Goal: Information Seeking & Learning: Learn about a topic

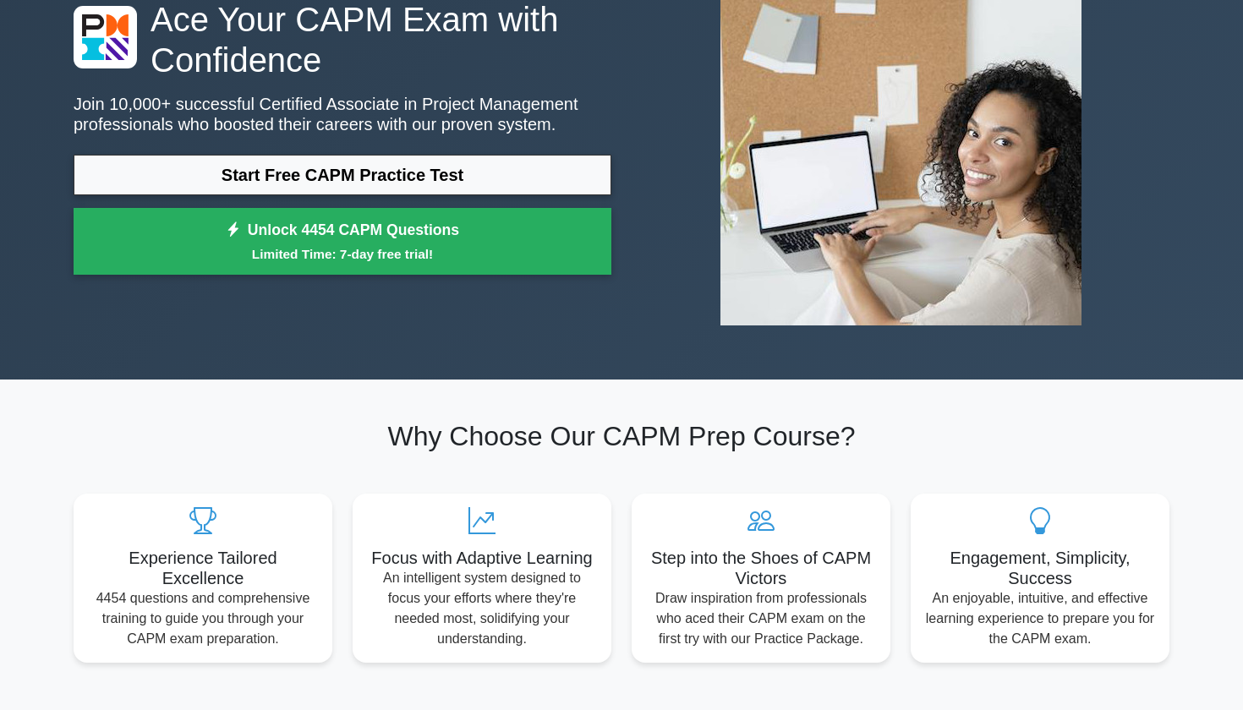
scroll to position [163, 0]
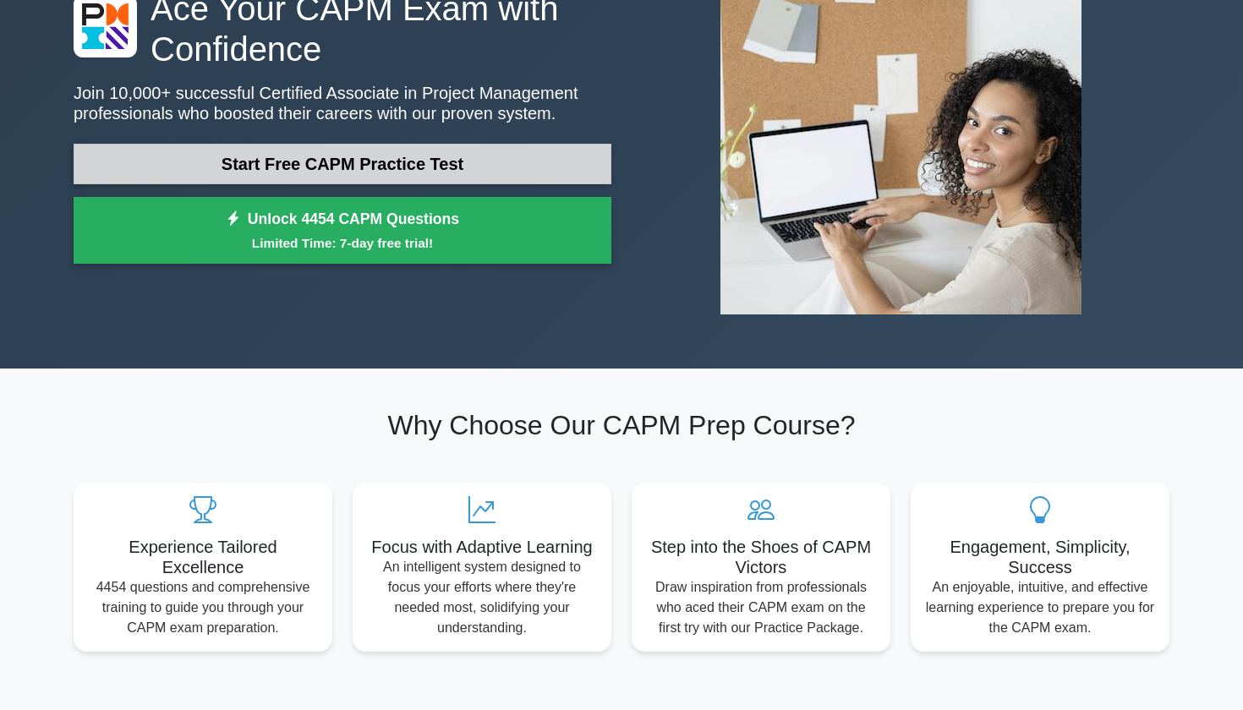
click at [445, 159] on link "Start Free CAPM Practice Test" at bounding box center [343, 164] width 538 height 41
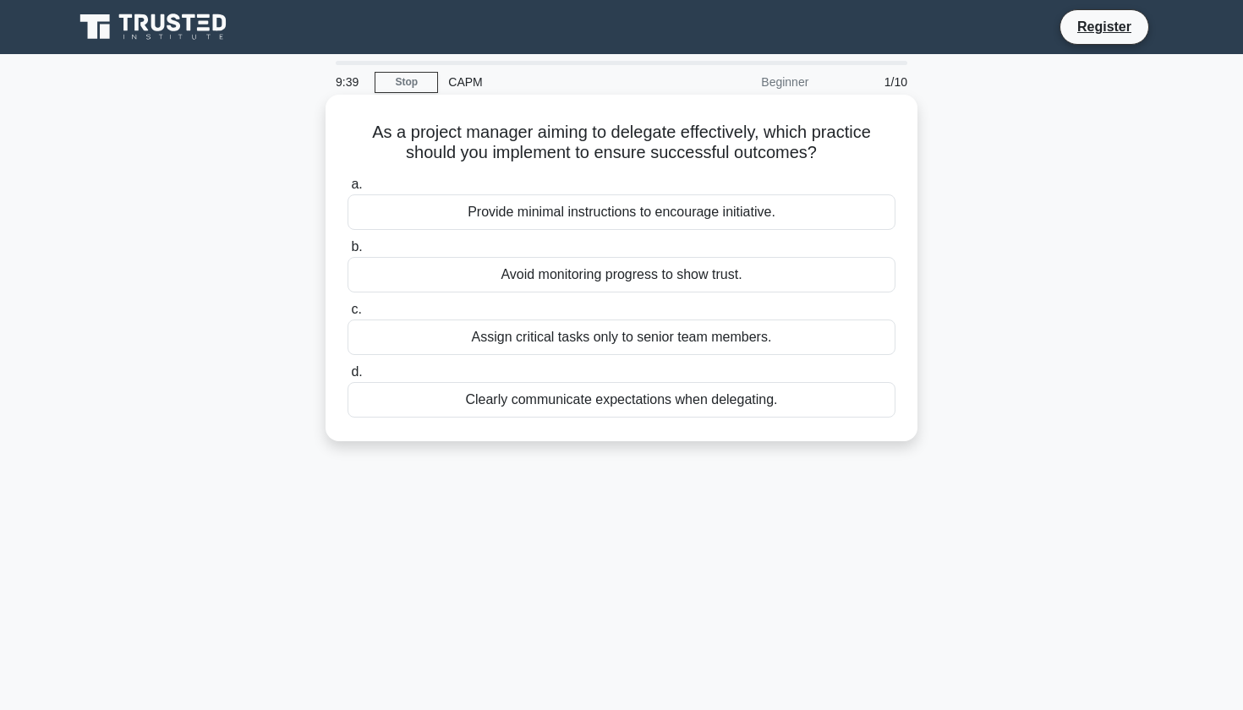
click at [582, 409] on div "Clearly communicate expectations when delegating." at bounding box center [621, 400] width 548 height 36
click at [347, 378] on input "d. Clearly communicate expectations when delegating." at bounding box center [347, 372] width 0 height 11
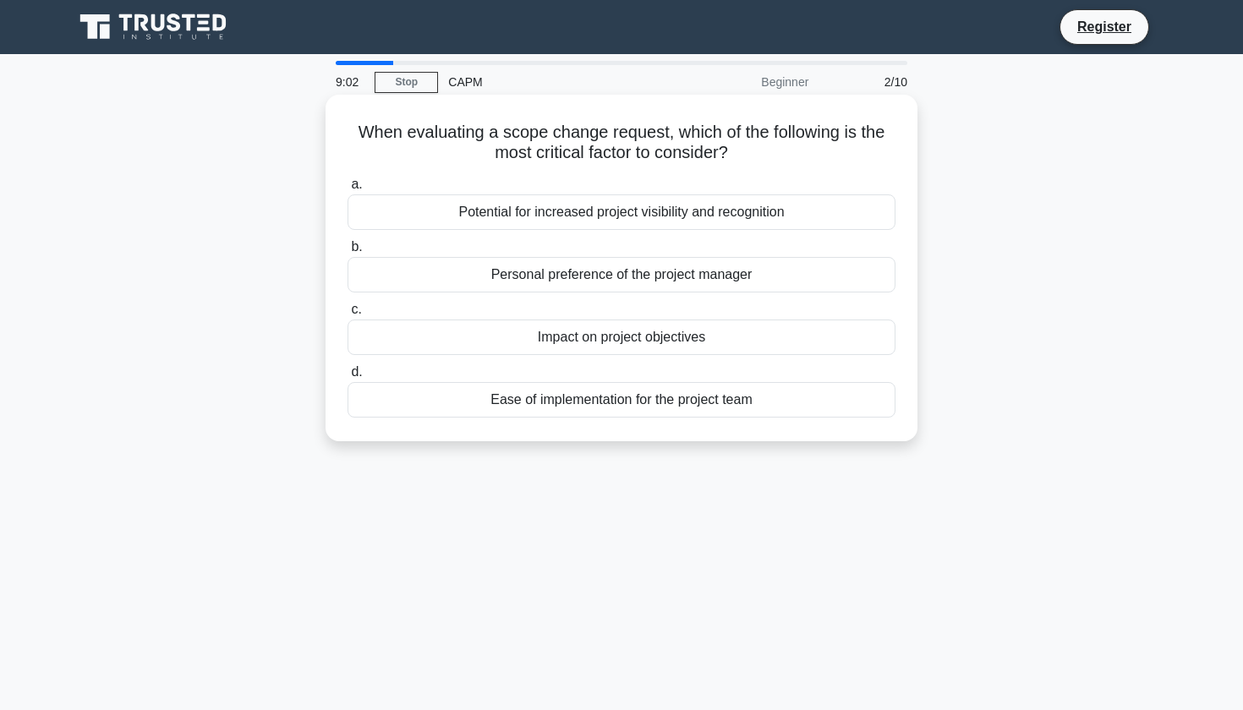
click at [584, 347] on div "Impact on project objectives" at bounding box center [621, 338] width 548 height 36
click at [347, 315] on input "c. Impact on project objectives" at bounding box center [347, 309] width 0 height 11
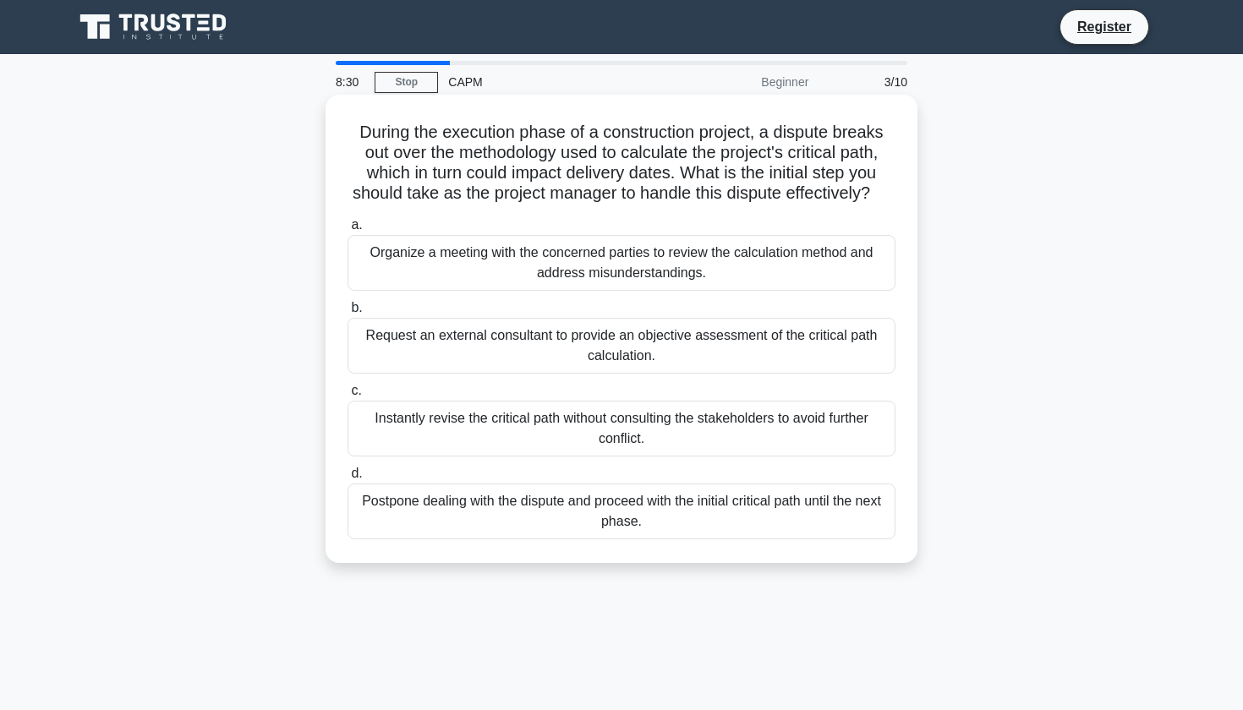
click at [560, 262] on div "Organize a meeting with the concerned parties to review the calculation method …" at bounding box center [621, 263] width 548 height 56
click at [347, 231] on input "a. Organize a meeting with the concerned parties to review the calculation meth…" at bounding box center [347, 225] width 0 height 11
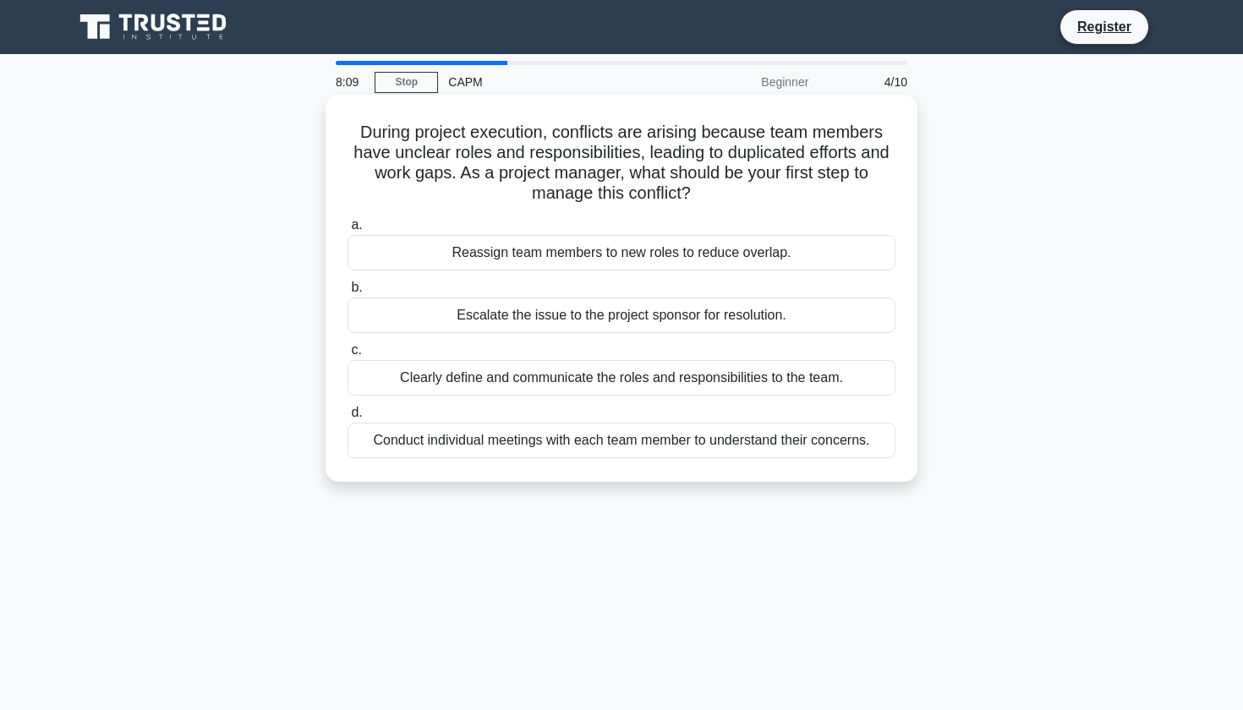
click at [479, 377] on div "Clearly define and communicate the roles and responsibilities to the team." at bounding box center [621, 378] width 548 height 36
click at [347, 356] on input "c. Clearly define and communicate the roles and responsibilities to the team." at bounding box center [347, 350] width 0 height 11
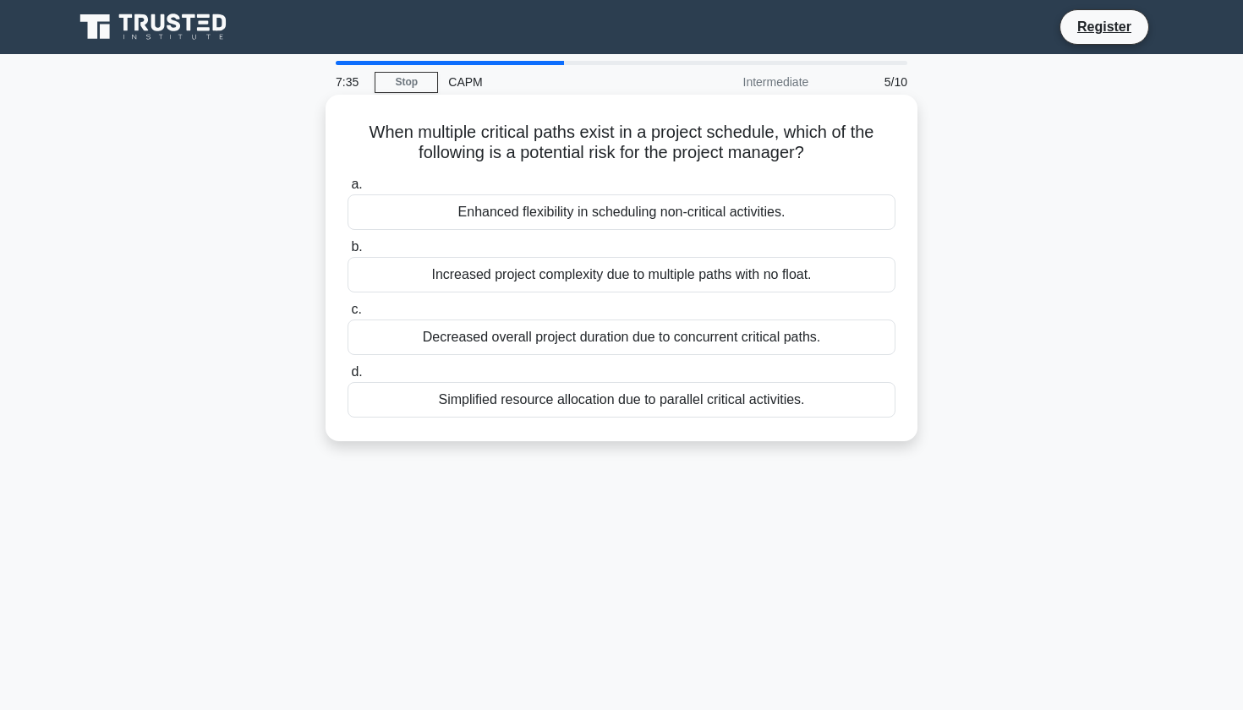
click at [495, 290] on div "Increased project complexity due to multiple paths with no float." at bounding box center [621, 275] width 548 height 36
click at [347, 253] on input "b. Increased project complexity due to multiple paths with no float." at bounding box center [347, 247] width 0 height 11
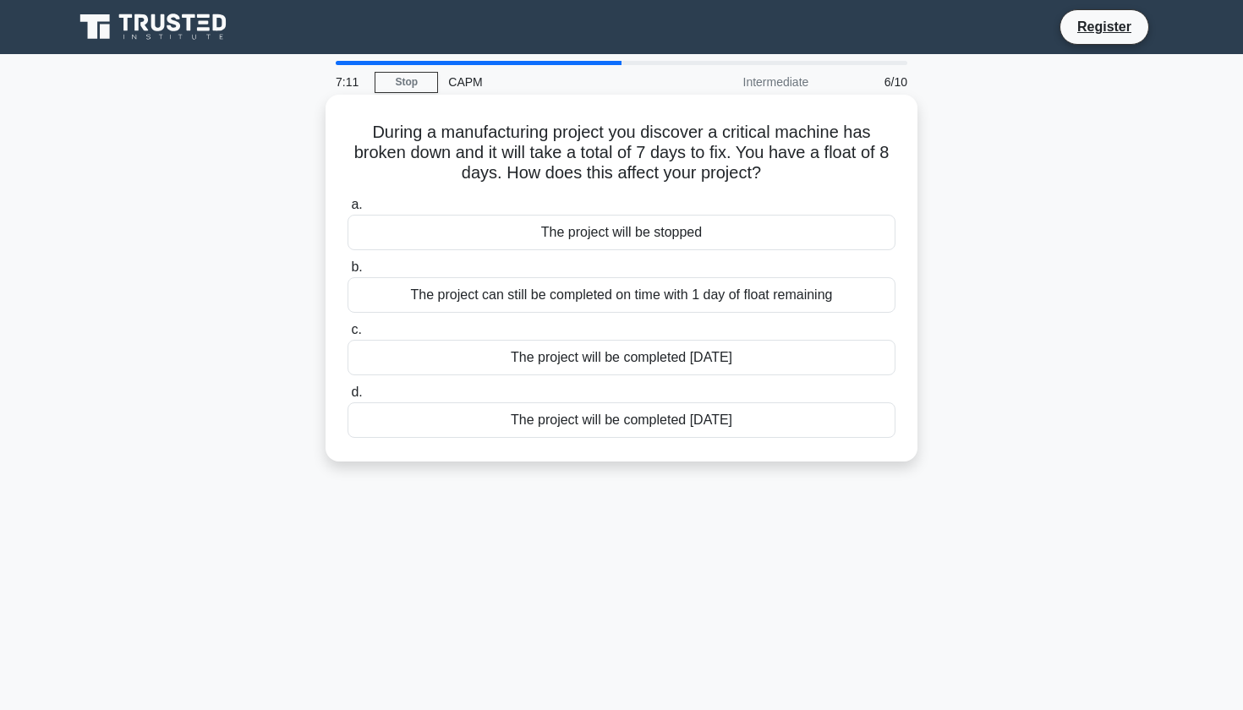
click at [519, 296] on div "The project can still be completed on time with 1 day of float remaining" at bounding box center [621, 295] width 548 height 36
click at [347, 273] on input "b. The project can still be completed on time with 1 day of float remaining" at bounding box center [347, 267] width 0 height 11
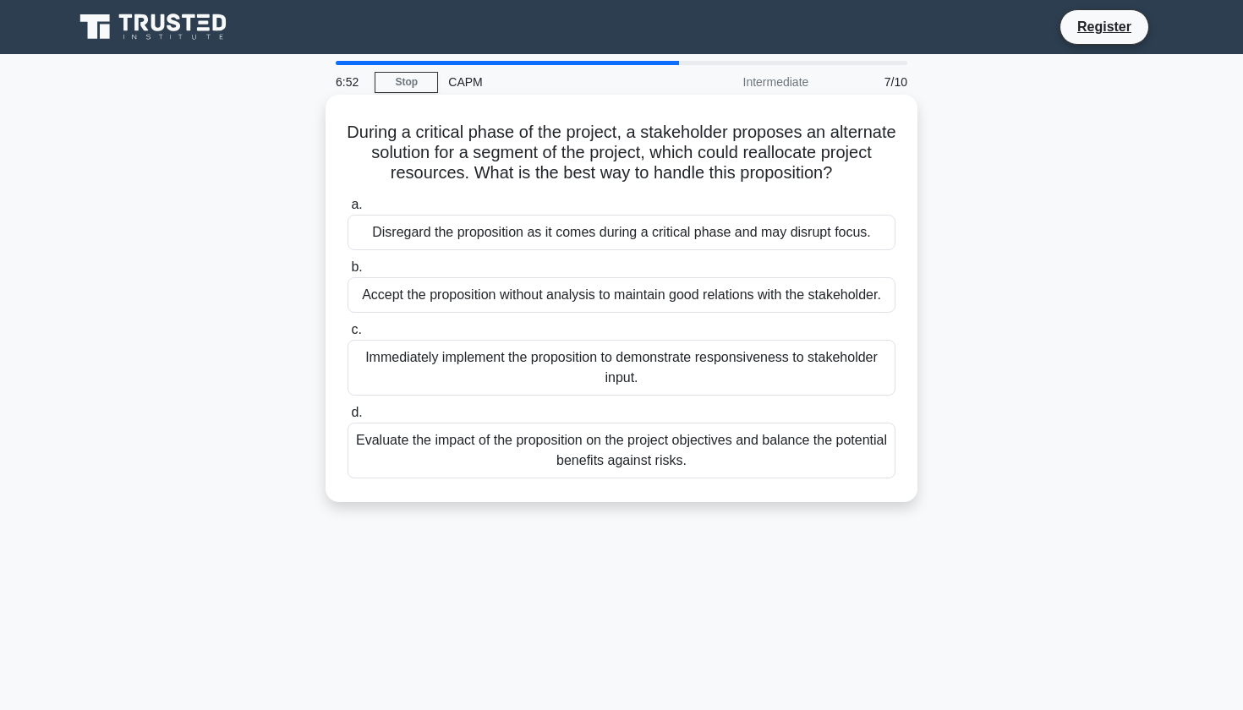
click at [552, 453] on div "Evaluate the impact of the proposition on the project objectives and balance th…" at bounding box center [621, 451] width 548 height 56
click at [347, 418] on input "d. Evaluate the impact of the proposition on the project objectives and balance…" at bounding box center [347, 412] width 0 height 11
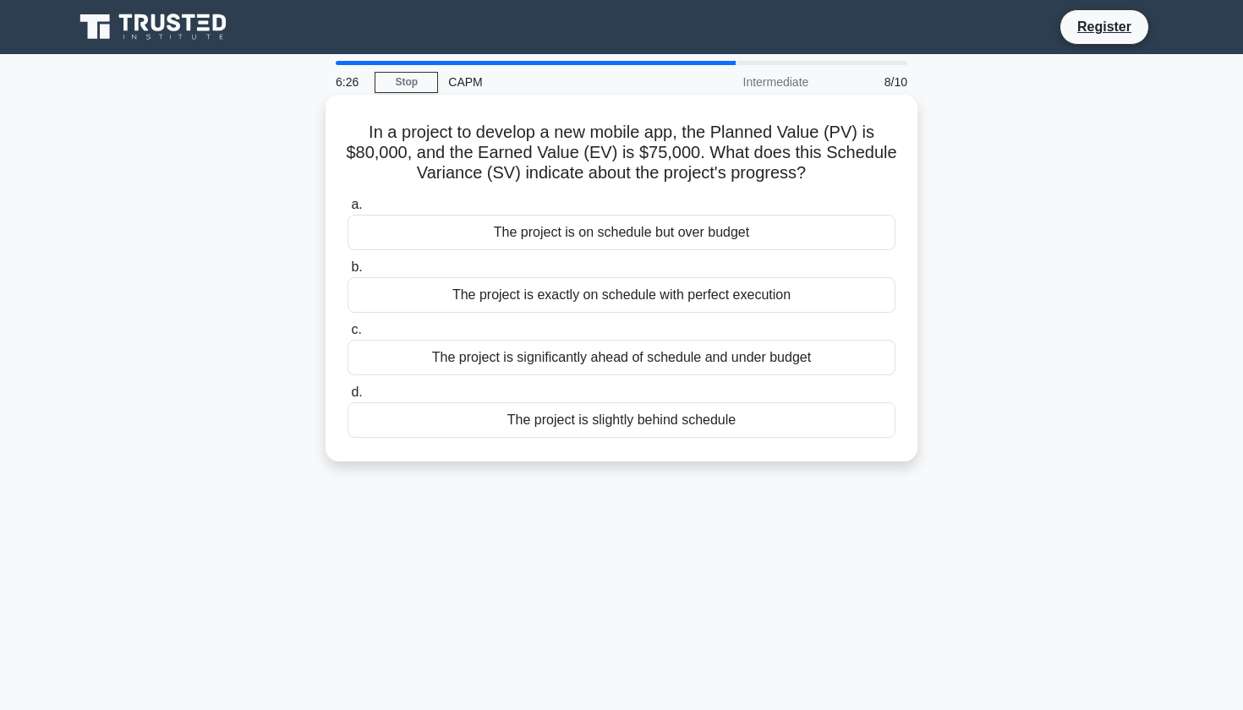
click at [534, 233] on div "The project is on schedule but over budget" at bounding box center [621, 233] width 548 height 36
click at [347, 210] on input "a. The project is on schedule but over budget" at bounding box center [347, 205] width 0 height 11
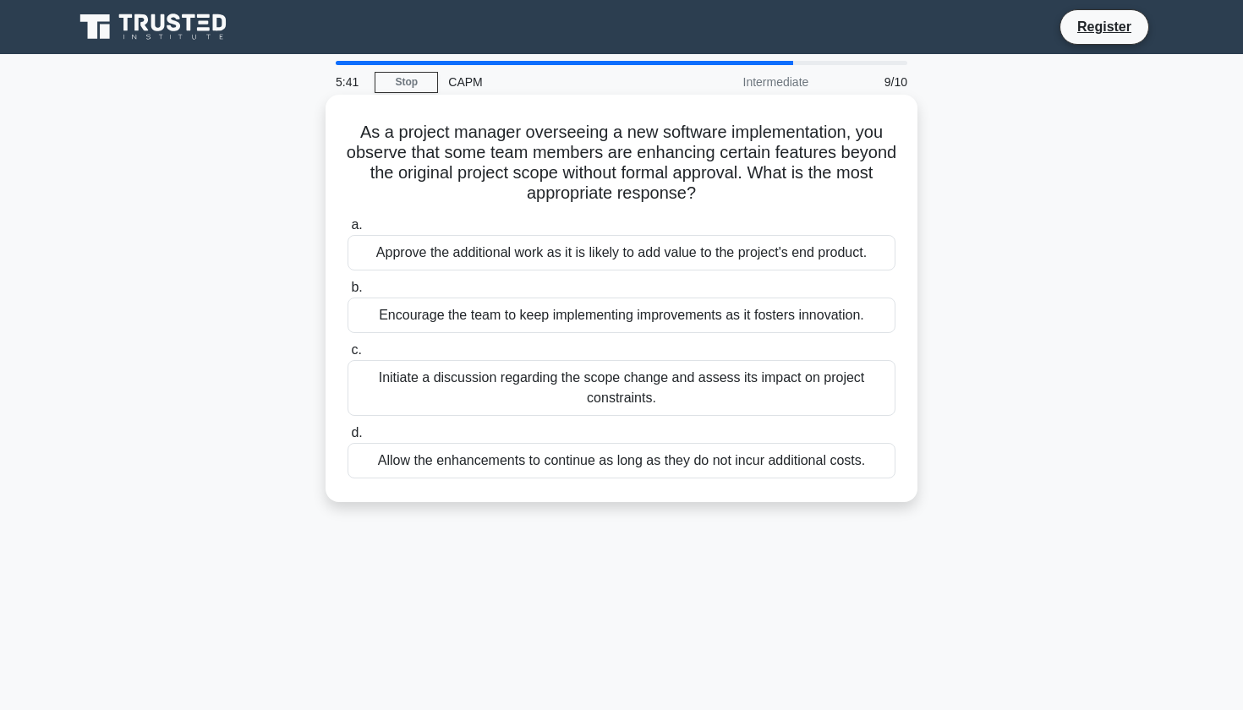
click at [475, 399] on div "Initiate a discussion regarding the scope change and assess its impact on proje…" at bounding box center [621, 388] width 548 height 56
click at [347, 356] on input "c. Initiate a discussion regarding the scope change and assess its impact on pr…" at bounding box center [347, 350] width 0 height 11
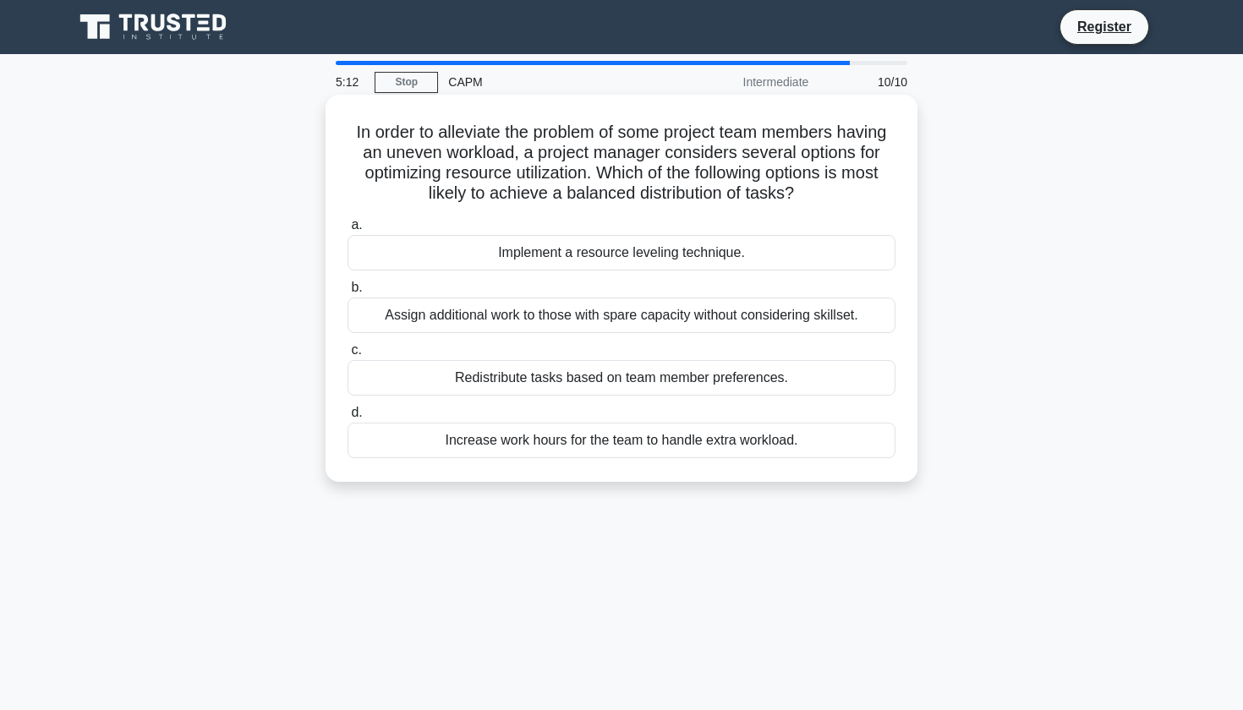
click at [537, 259] on div "Implement a resource leveling technique." at bounding box center [621, 253] width 548 height 36
click at [347, 231] on input "a. Implement a resource leveling technique." at bounding box center [347, 225] width 0 height 11
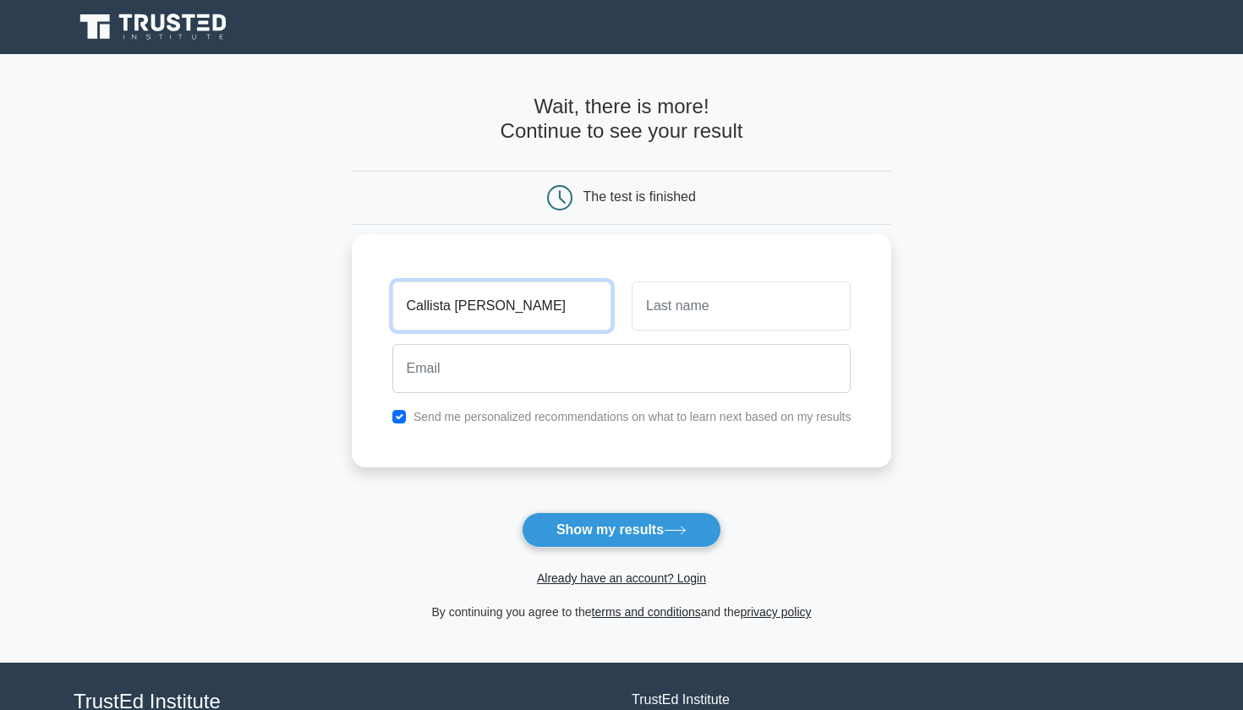
click at [469, 307] on input "Callista Eleanore" at bounding box center [501, 306] width 219 height 49
type input "Callista"
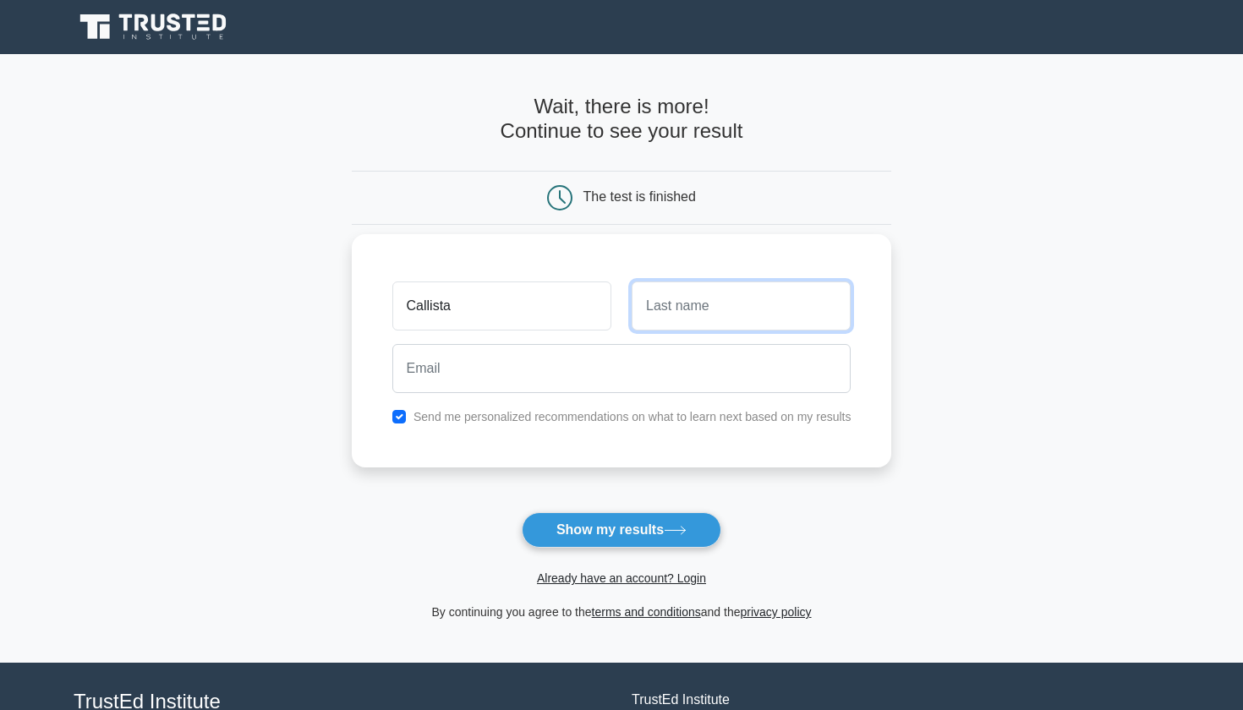
click at [677, 298] on input "text" at bounding box center [740, 306] width 219 height 49
type input "Eleanore"
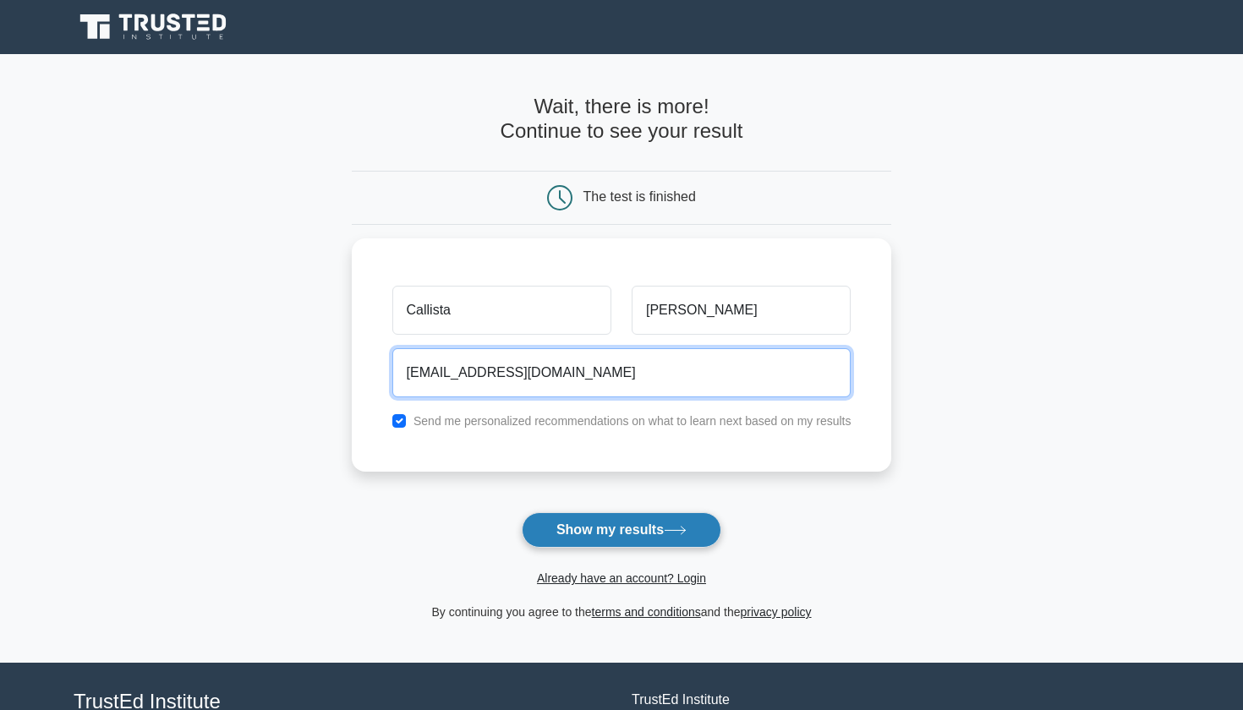
type input "callistaeleanore30@gmail.com"
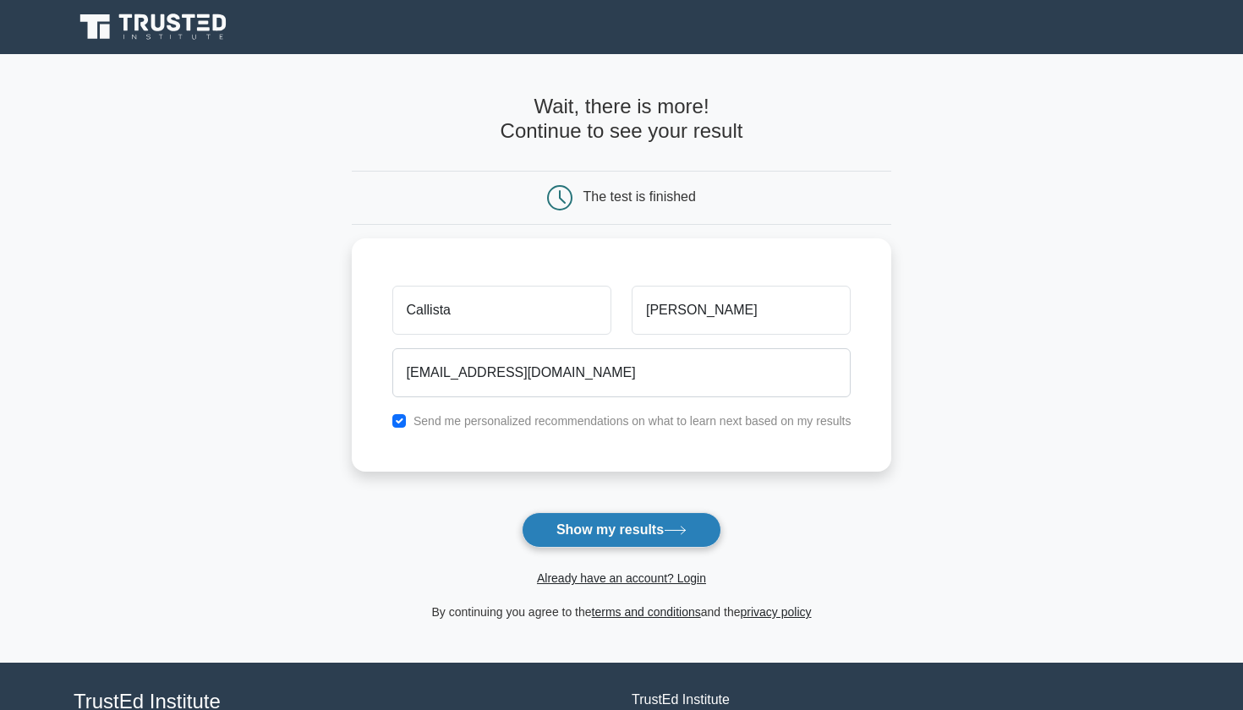
click at [616, 532] on button "Show my results" at bounding box center [622, 530] width 200 height 36
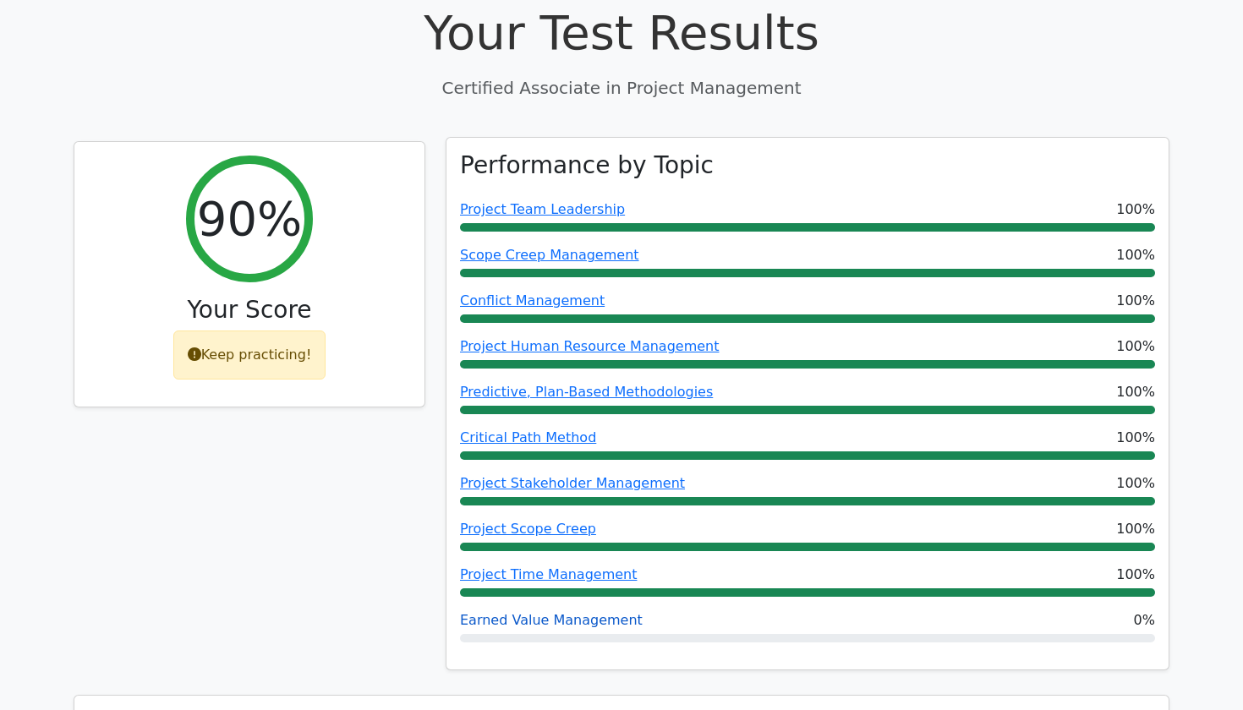
scroll to position [605, 0]
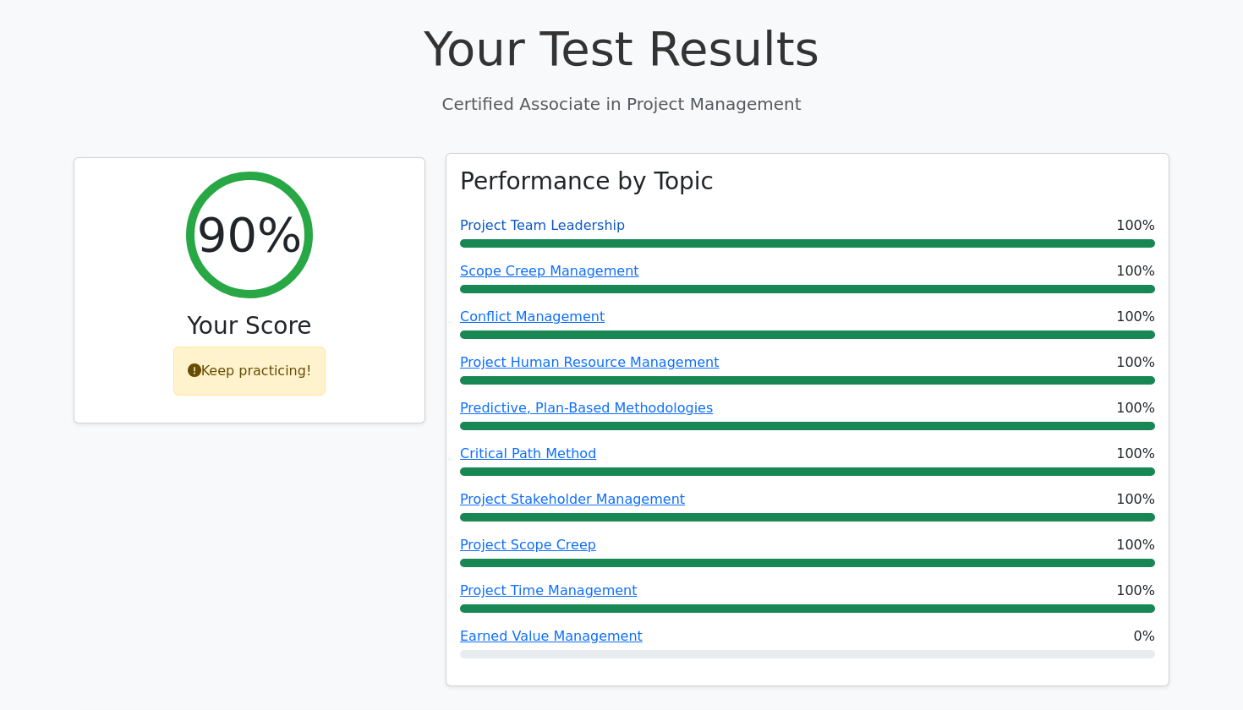
click at [539, 217] on link "Project Team Leadership" at bounding box center [542, 225] width 165 height 16
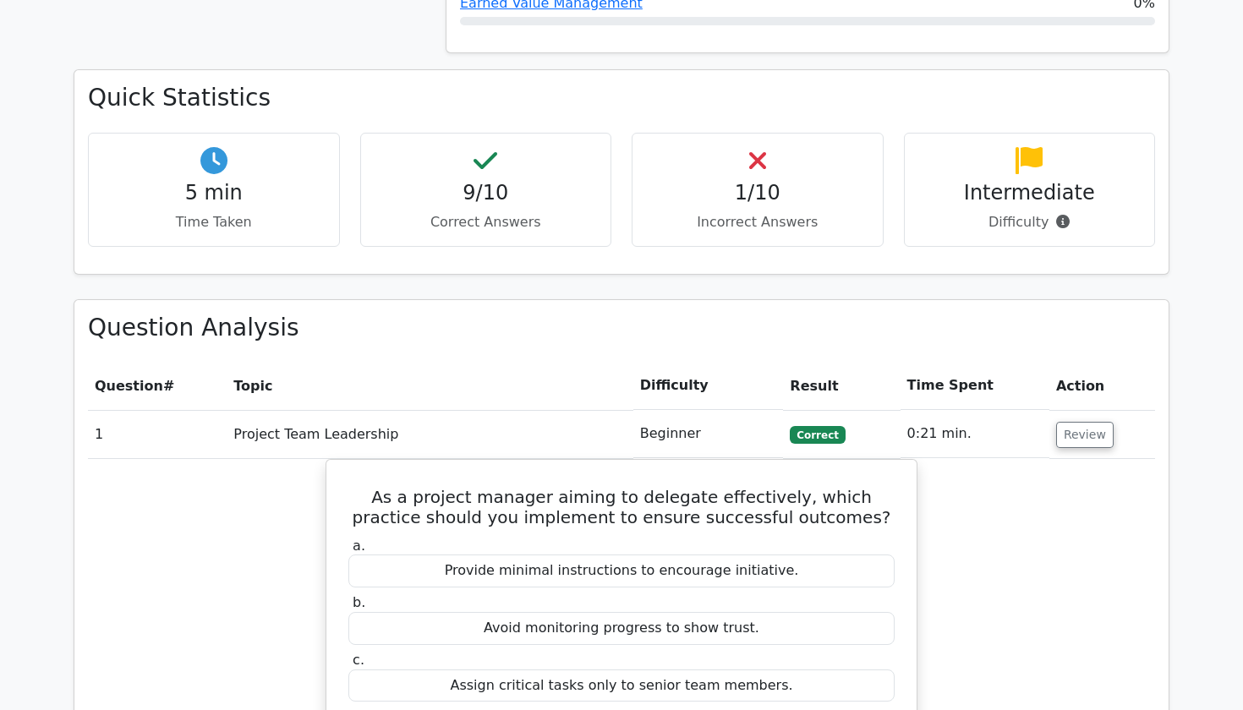
scroll to position [986, 0]
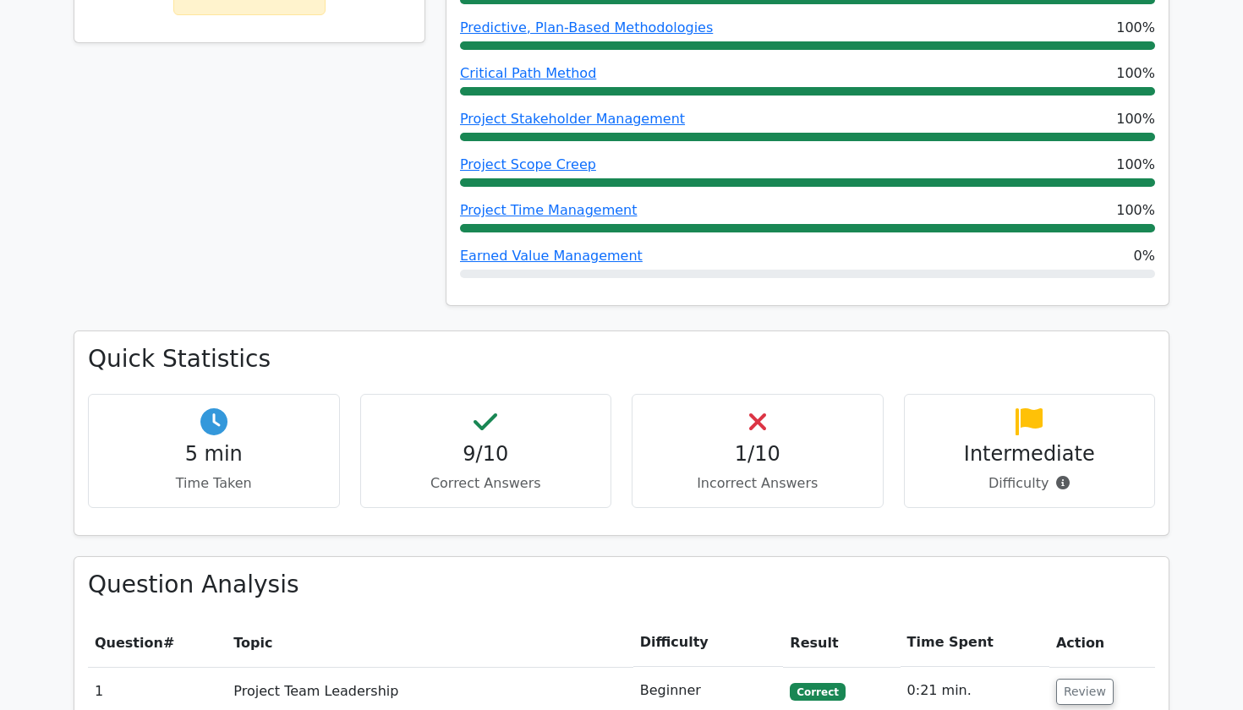
click at [1012, 246] on div "Earned Value Management 0%" at bounding box center [807, 256] width 695 height 20
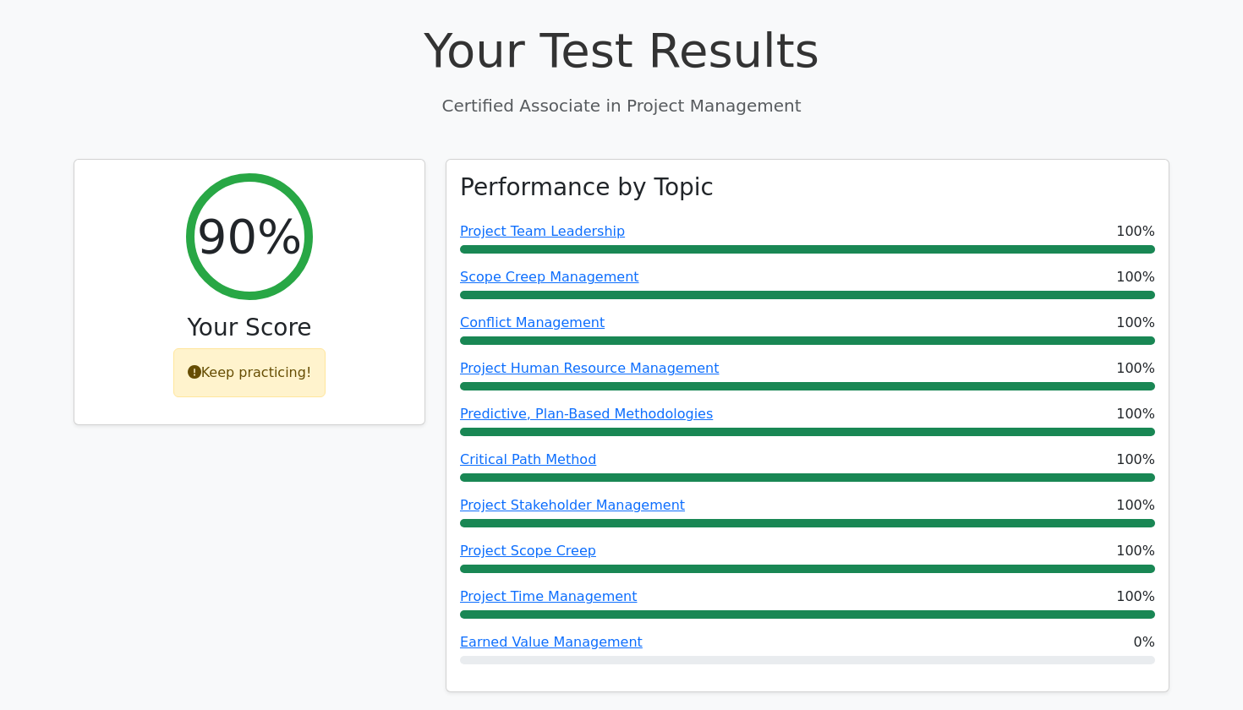
scroll to position [451, 0]
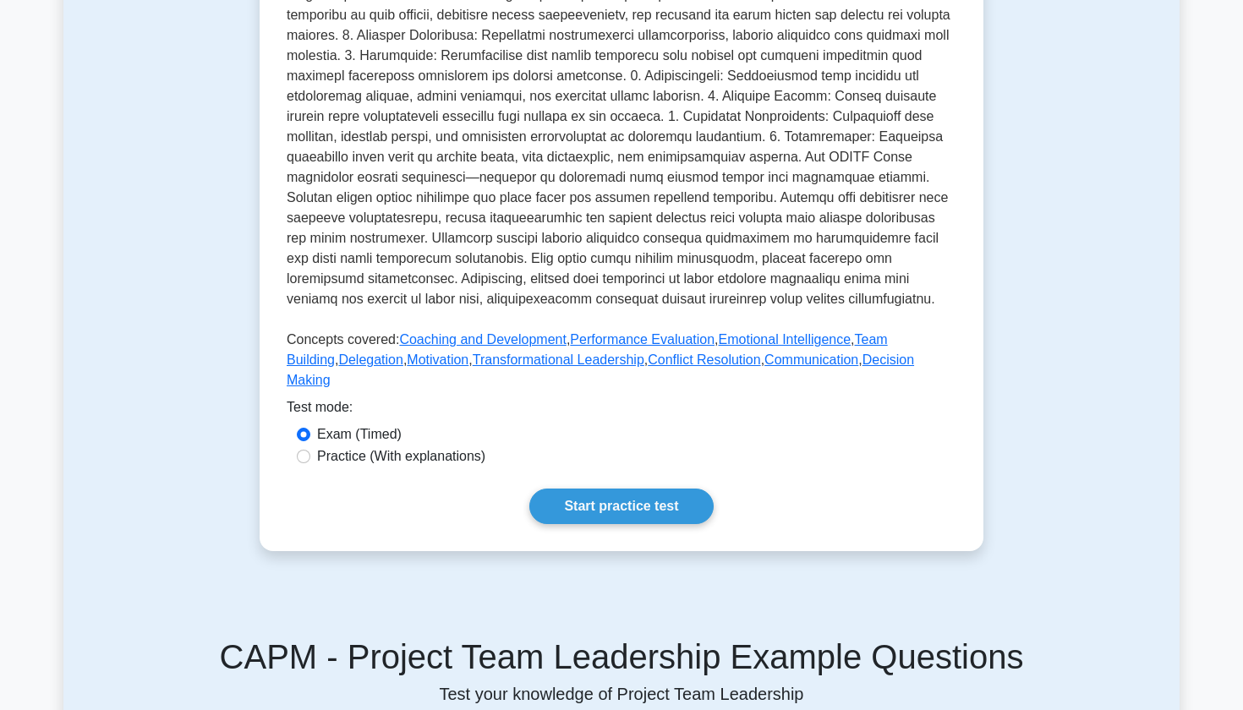
scroll to position [511, 0]
click at [304, 450] on input "Practice (With explanations)" at bounding box center [304, 457] width 14 height 14
radio input "true"
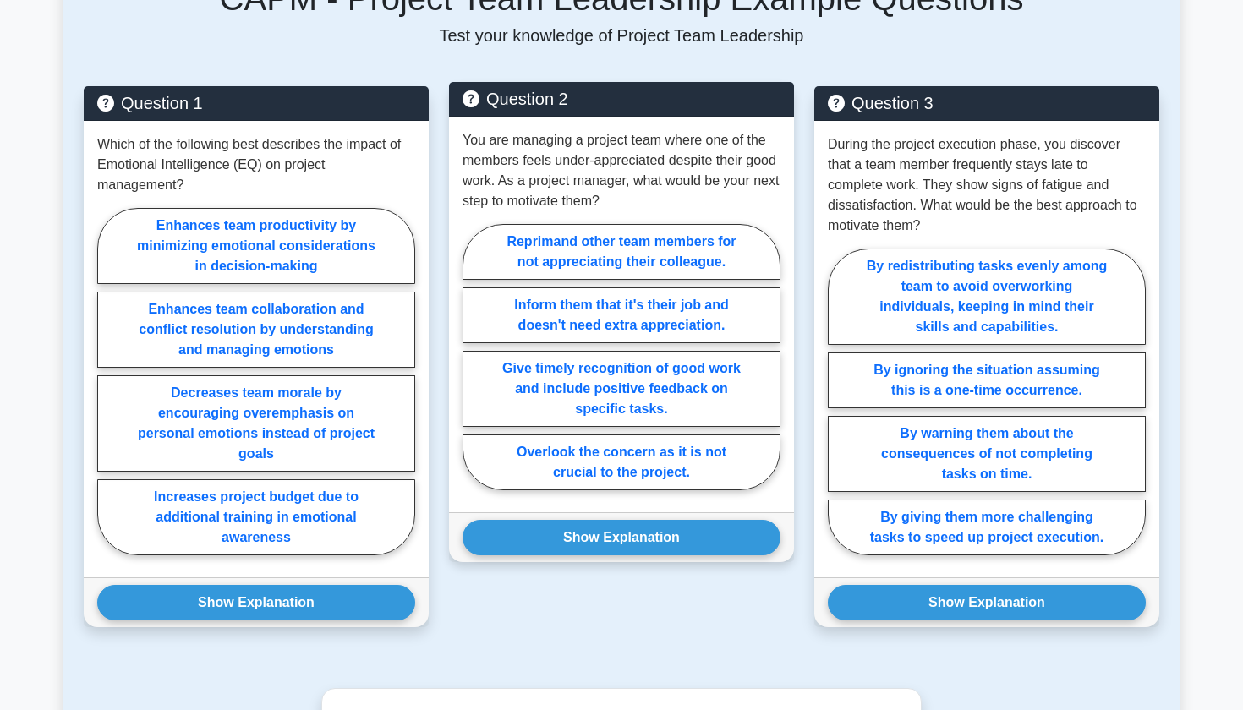
scroll to position [1172, 0]
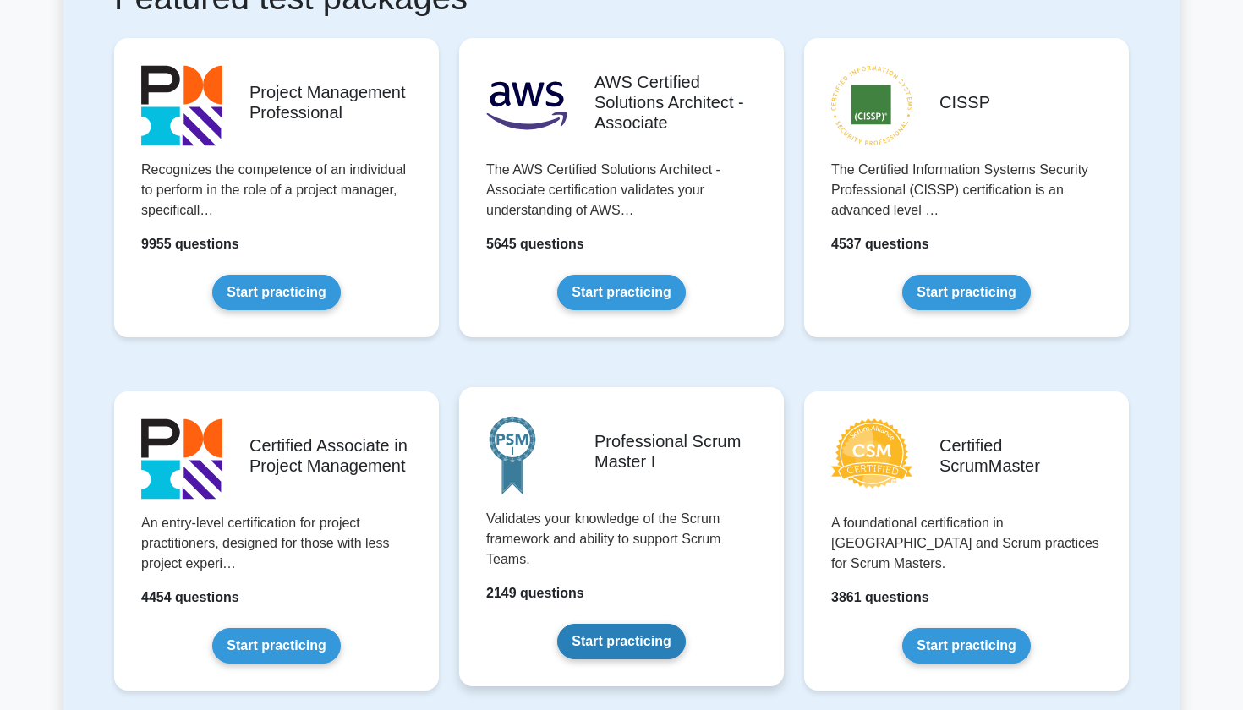
scroll to position [421, 0]
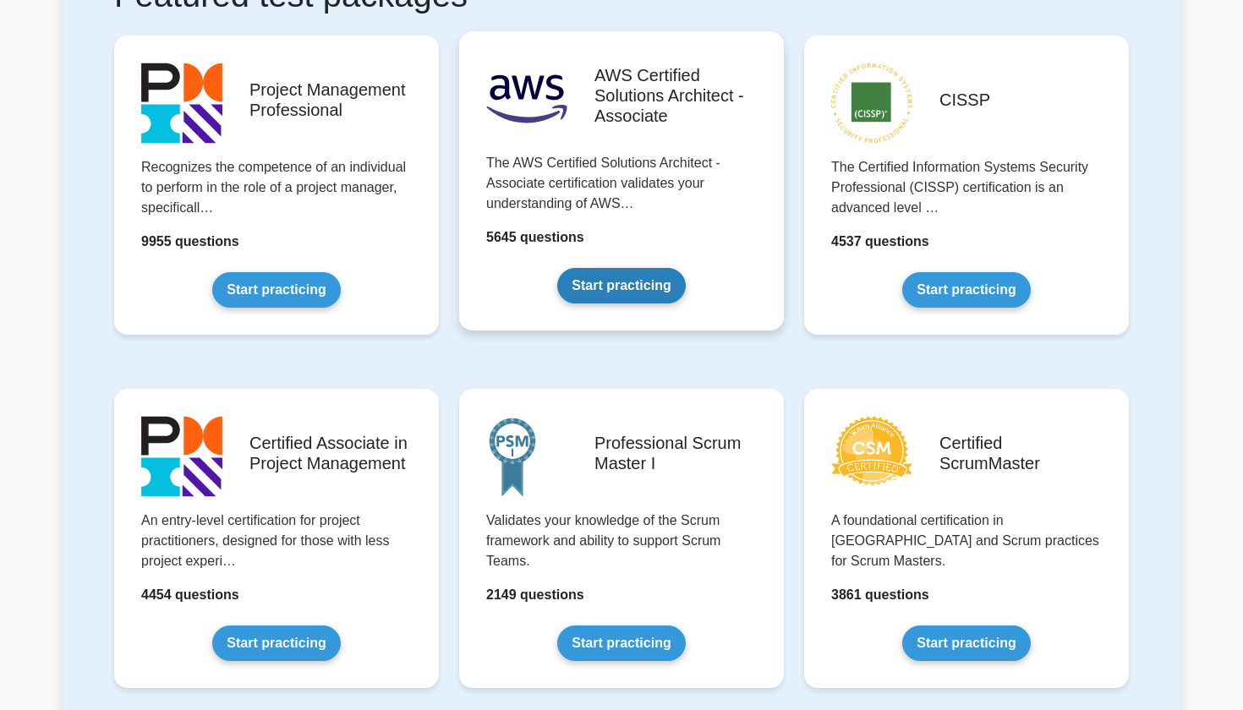
click at [623, 292] on link "Start practicing" at bounding box center [621, 286] width 128 height 36
